Goal: Check status: Check status

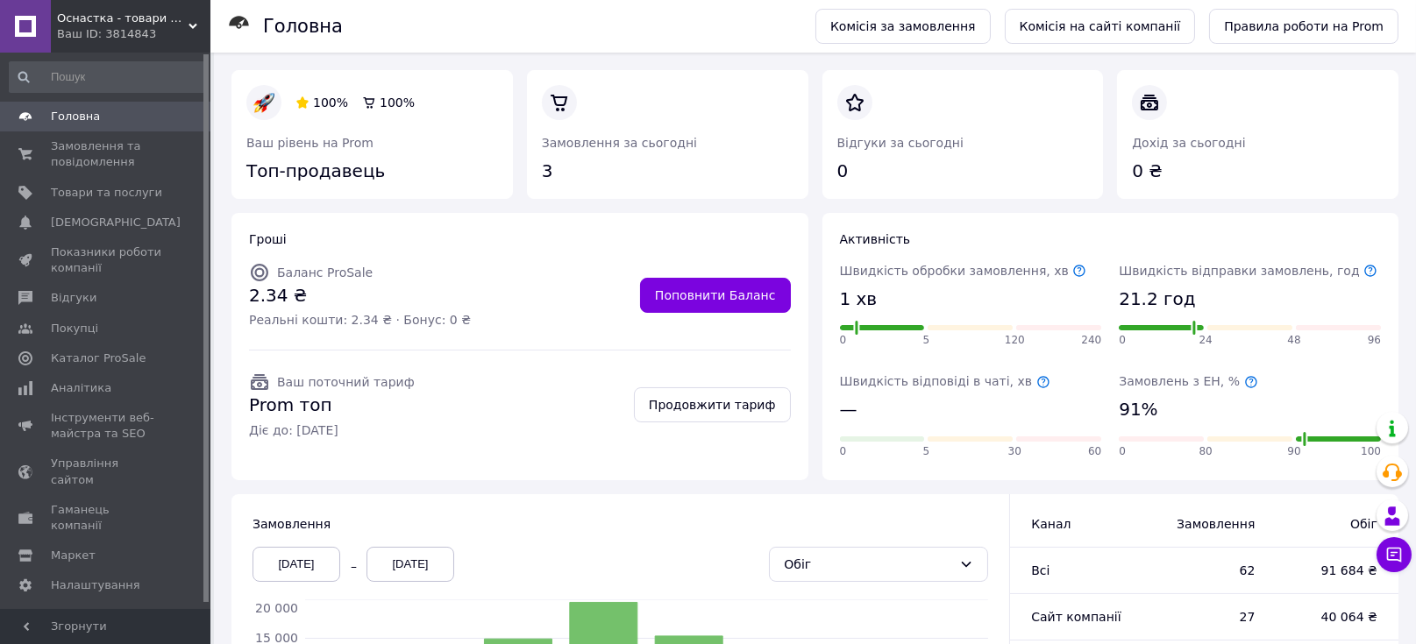
click at [93, 123] on span "Головна" at bounding box center [75, 117] width 49 height 16
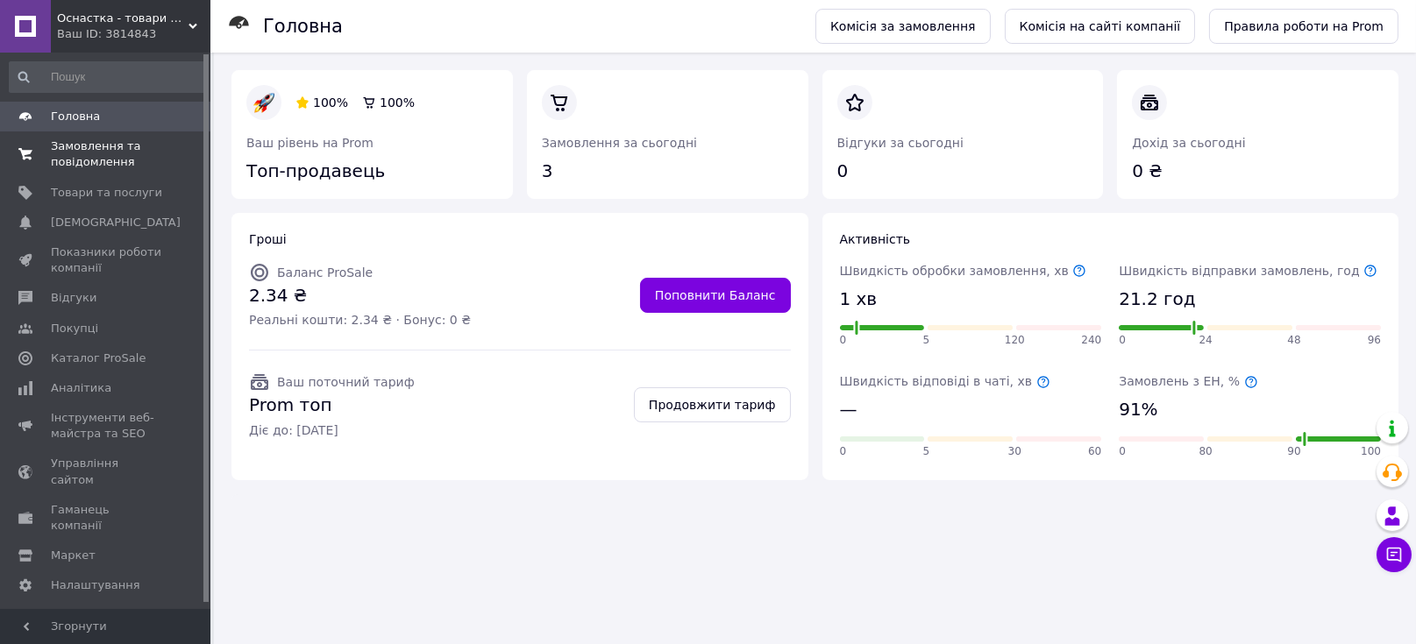
click at [137, 138] on link "Замовлення та повідомлення 0 0" at bounding box center [107, 154] width 215 height 46
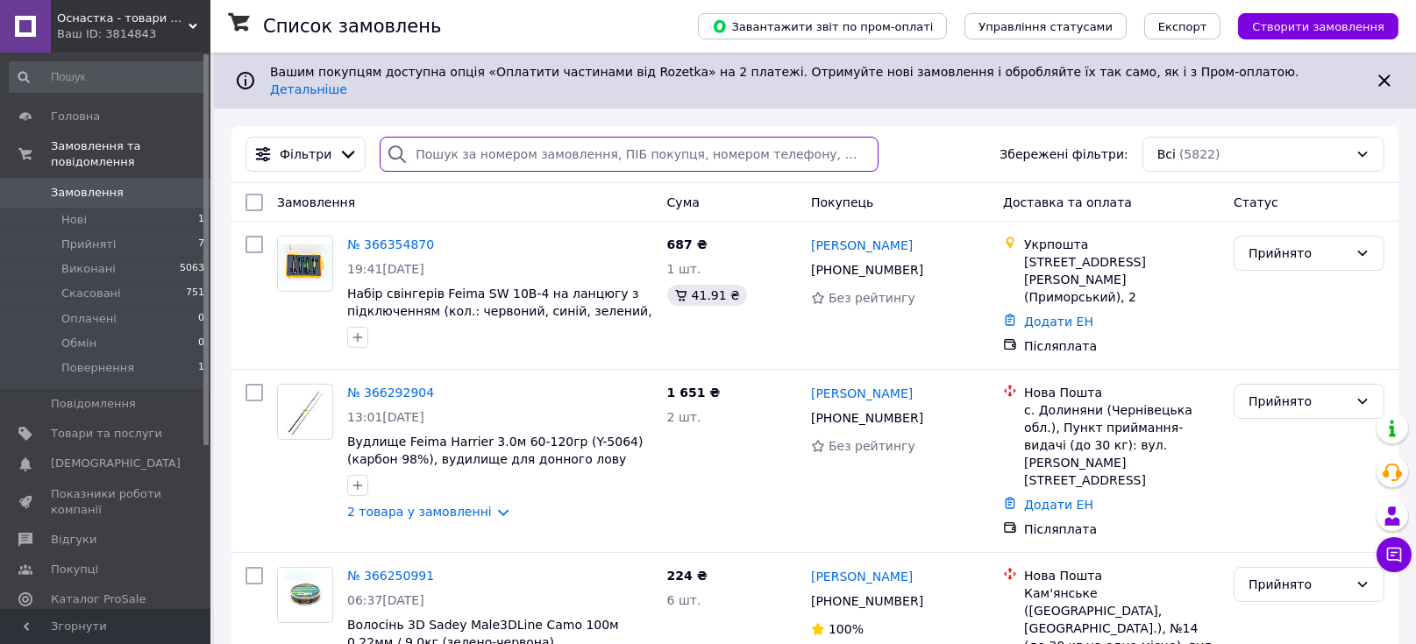
click at [512, 149] on input "search" at bounding box center [629, 154] width 498 height 35
paste input "[PHONE_NUMBER]"
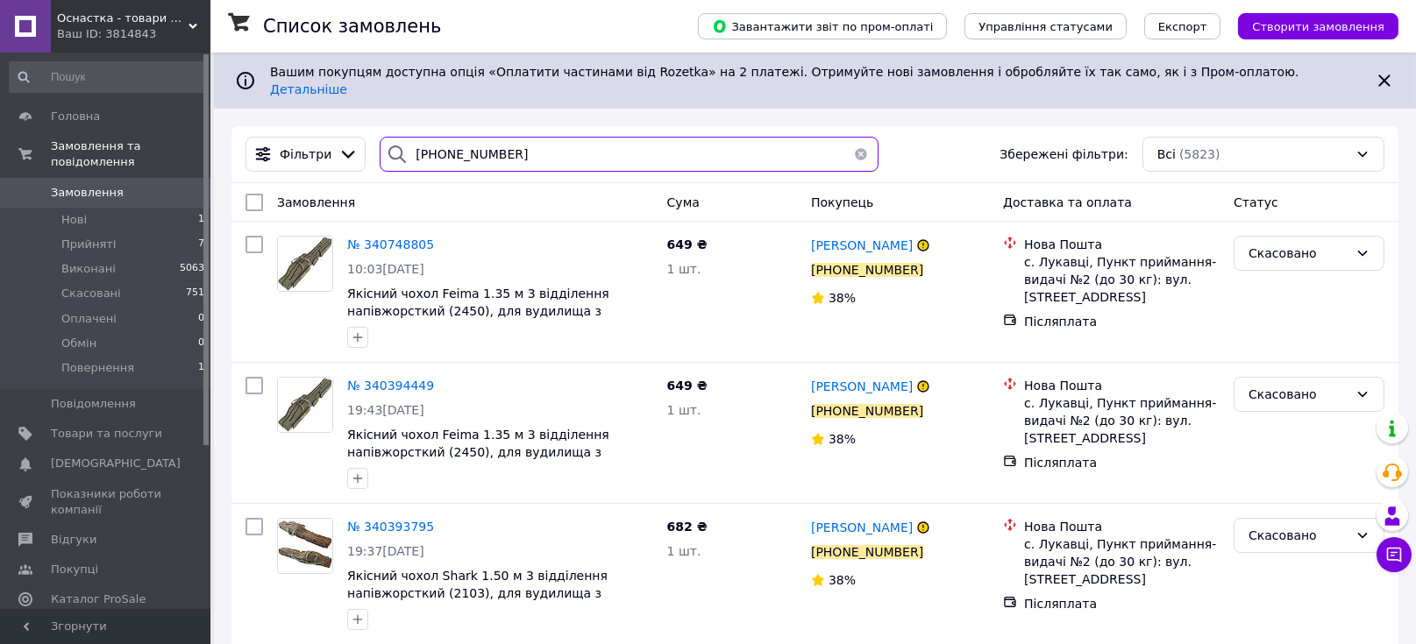
type input "[PHONE_NUMBER]"
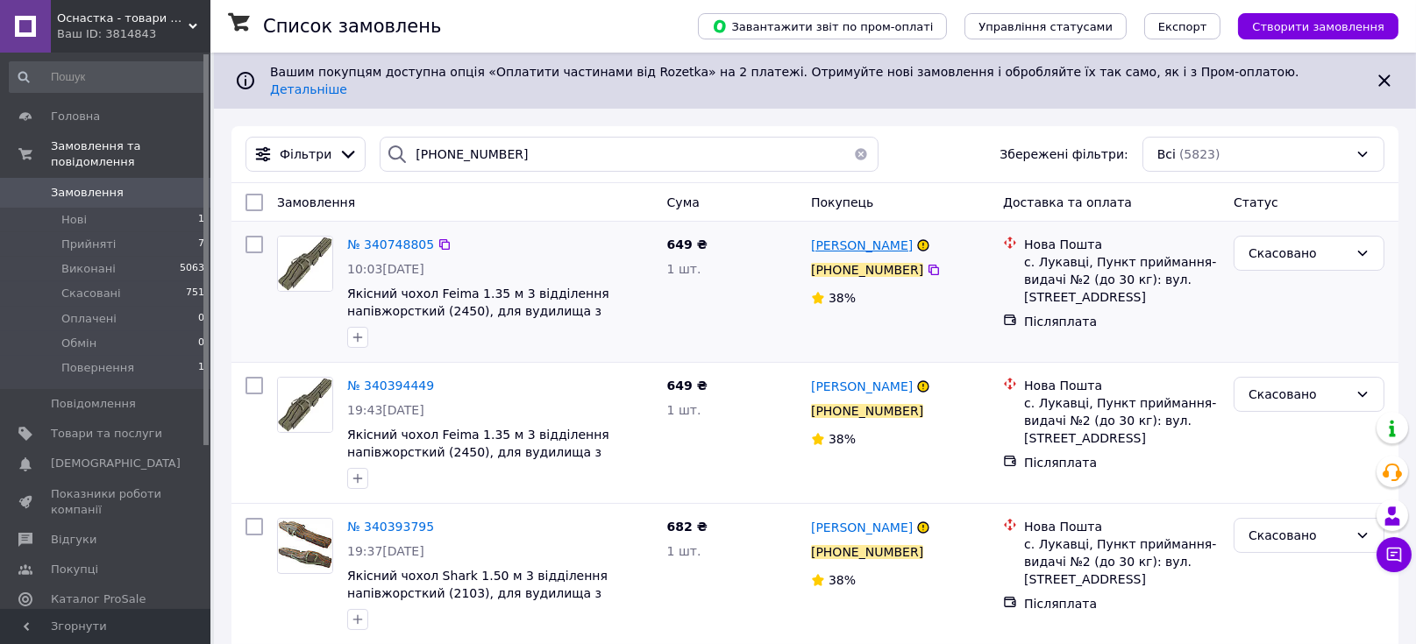
click at [848, 238] on span "[PERSON_NAME]" at bounding box center [862, 245] width 102 height 14
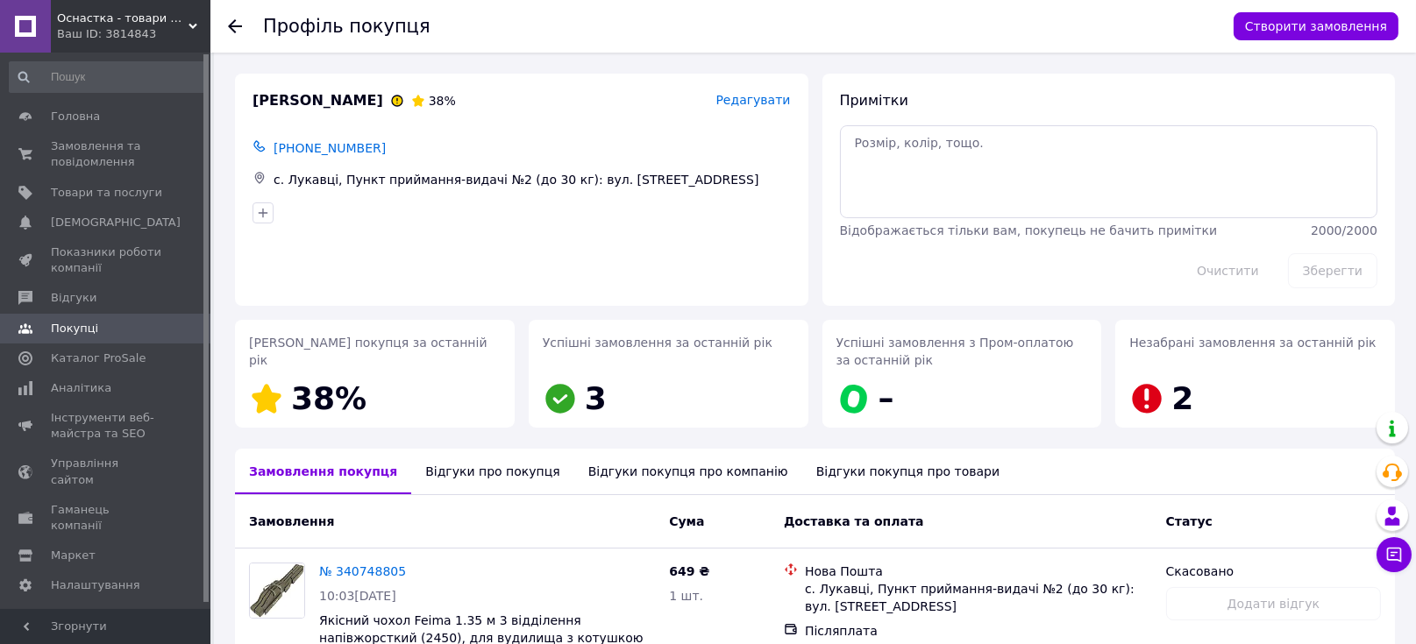
click at [438, 472] on div "Відгуки про покупця" at bounding box center [492, 472] width 162 height 46
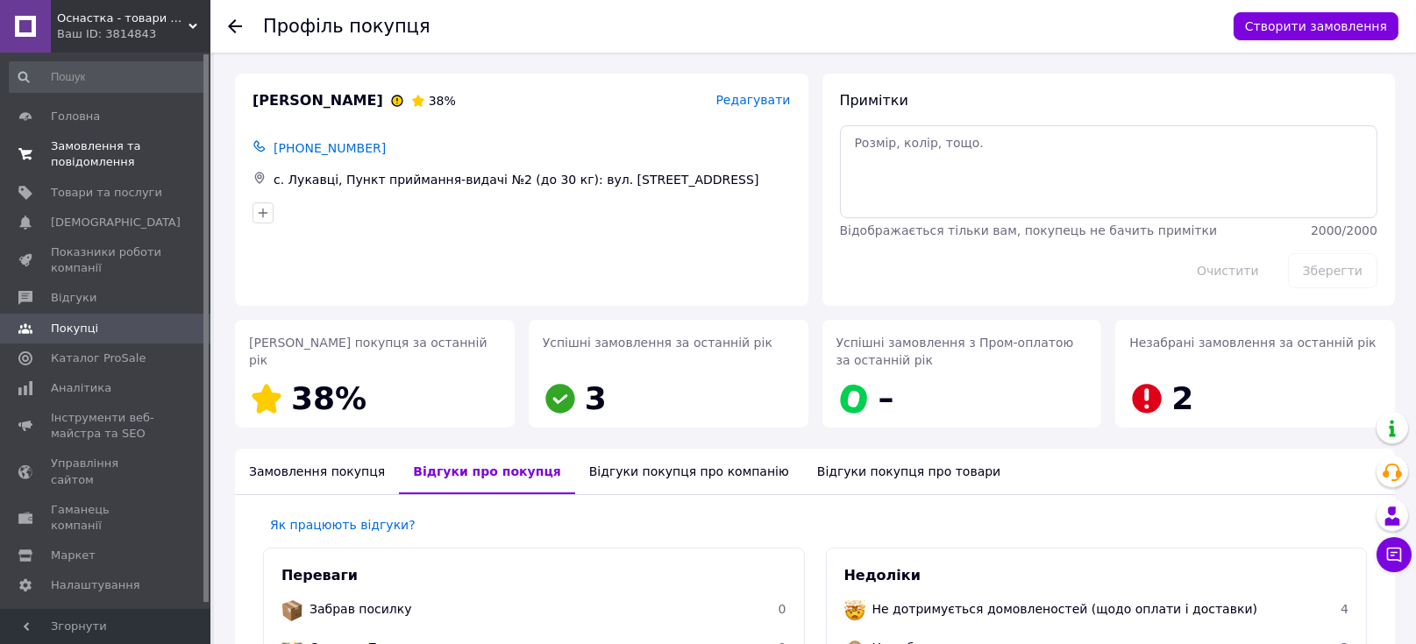
click at [88, 153] on span "Замовлення та повідомлення" at bounding box center [106, 154] width 111 height 32
